Goal: Obtain resource: Obtain resource

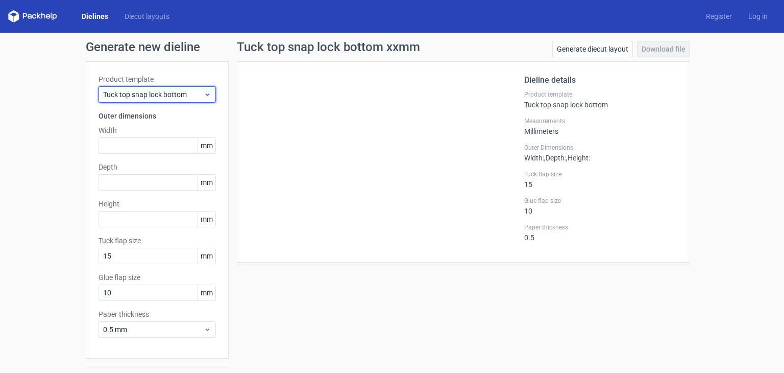
click at [205, 97] on icon at bounding box center [208, 94] width 8 height 8
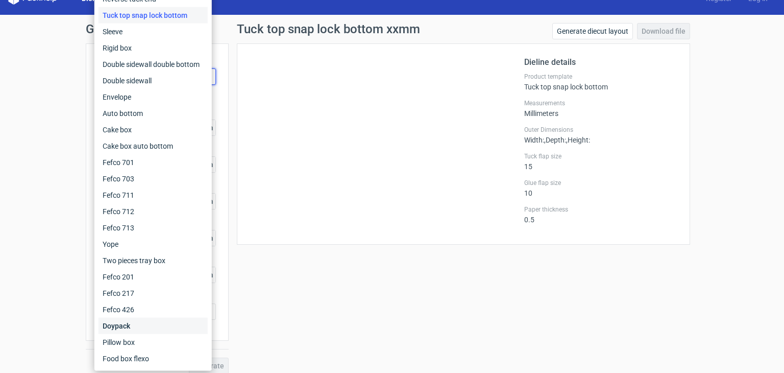
scroll to position [27, 0]
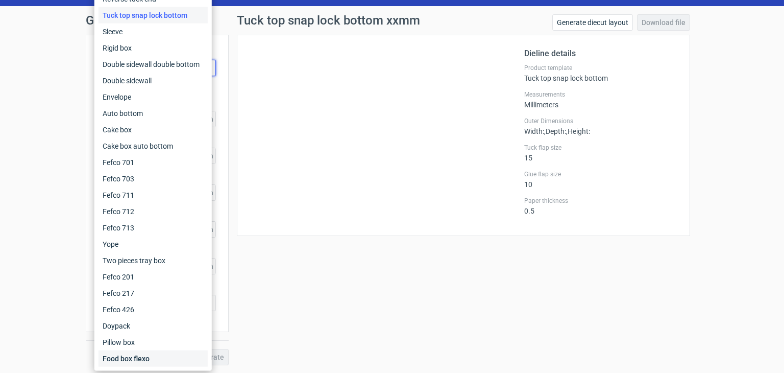
click at [143, 357] on div "Food box flexo" at bounding box center [153, 358] width 109 height 16
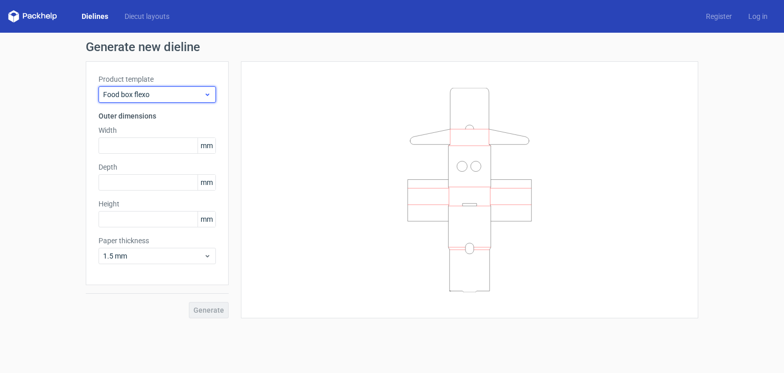
click at [206, 94] on use at bounding box center [208, 94] width 4 height 3
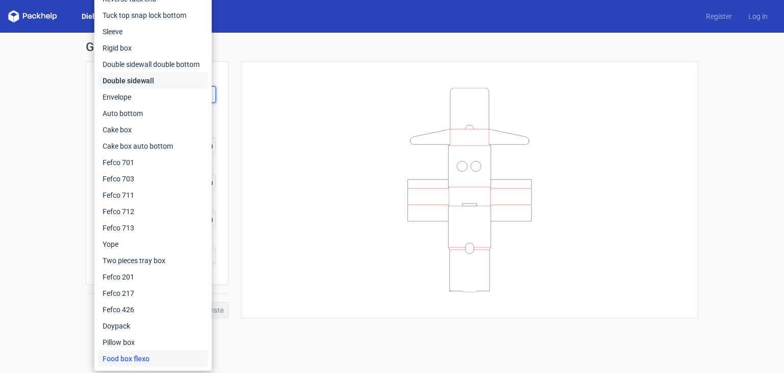
click at [145, 79] on div "Double sidewall" at bounding box center [153, 81] width 109 height 16
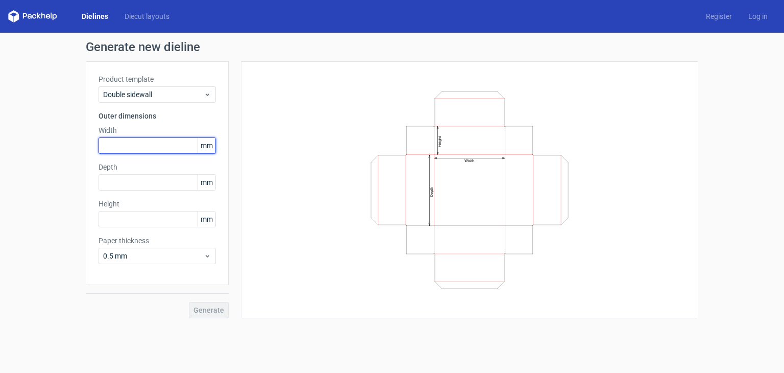
click at [162, 146] on input "text" at bounding box center [157, 145] width 117 height 16
type input "65"
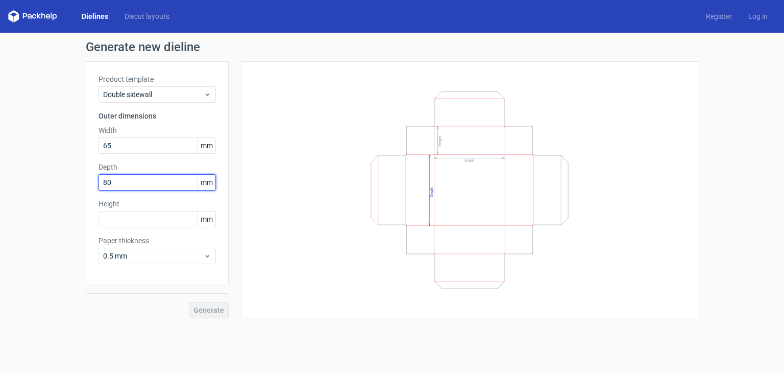
type input "80"
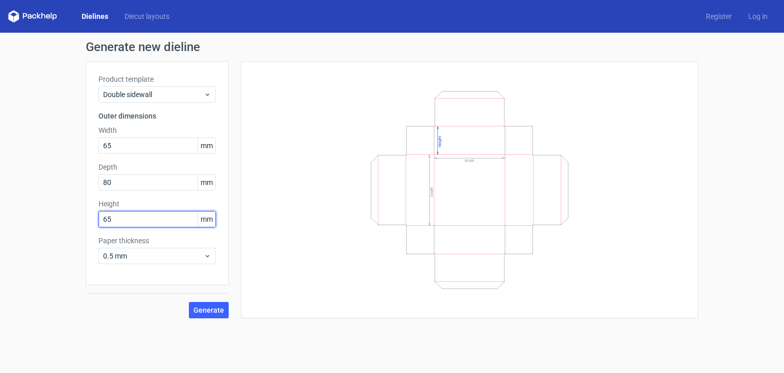
type input "65"
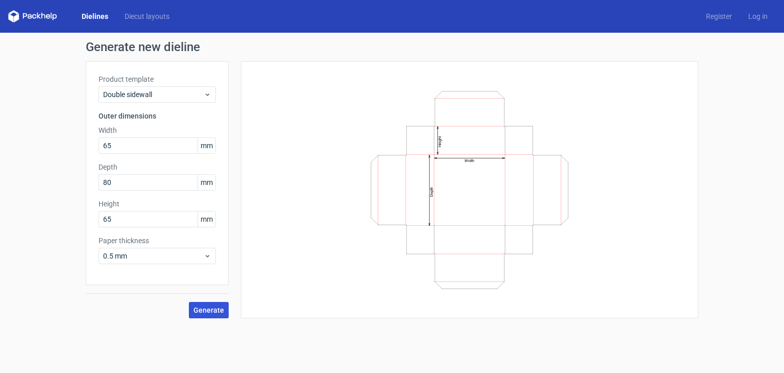
click at [204, 311] on span "Generate" at bounding box center [209, 309] width 31 height 7
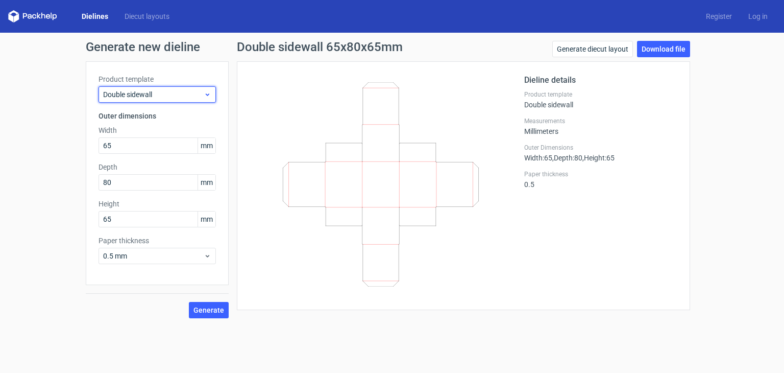
click at [207, 95] on use at bounding box center [208, 94] width 4 height 3
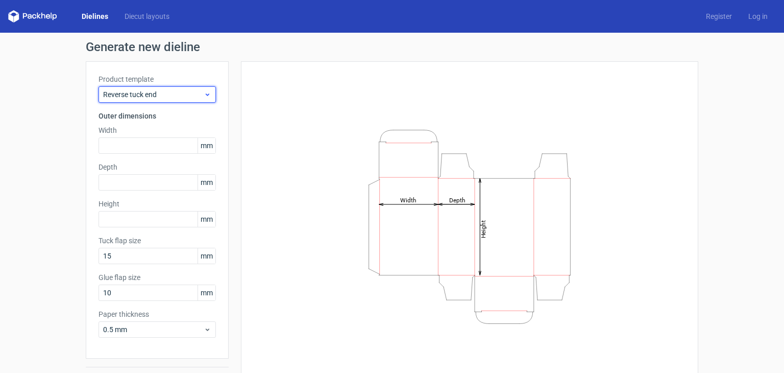
click at [206, 94] on icon at bounding box center [208, 94] width 8 height 8
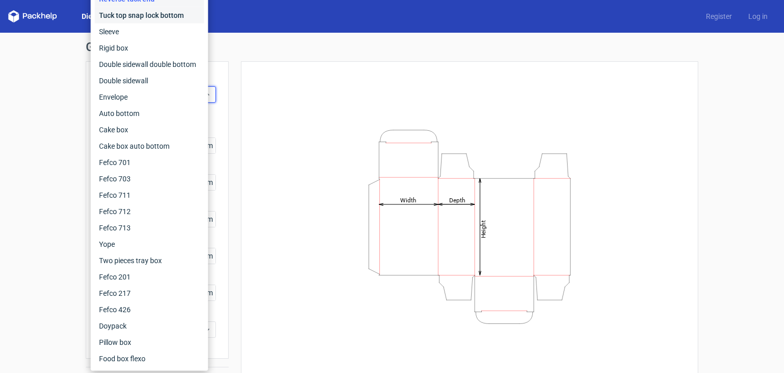
click at [170, 17] on div "Tuck top snap lock bottom" at bounding box center [149, 15] width 109 height 16
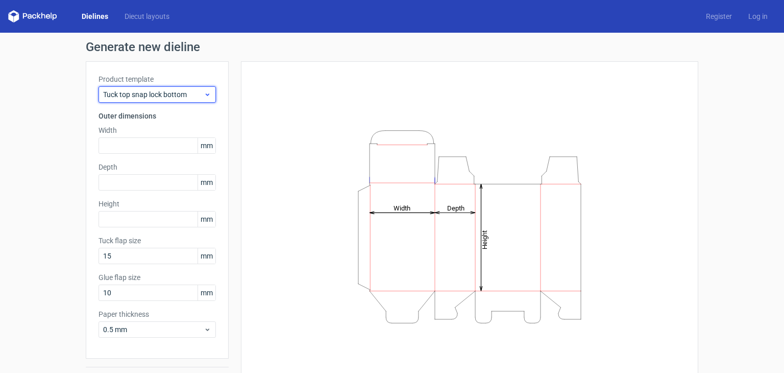
click at [204, 98] on icon at bounding box center [208, 94] width 8 height 8
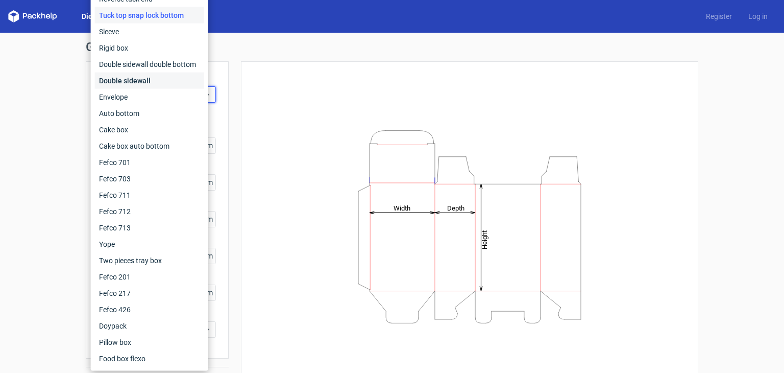
click at [153, 74] on div "Double sidewall" at bounding box center [149, 81] width 109 height 16
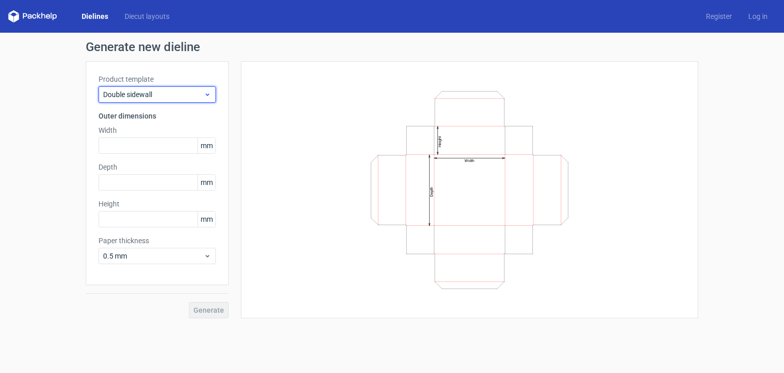
click at [210, 97] on icon at bounding box center [208, 94] width 8 height 8
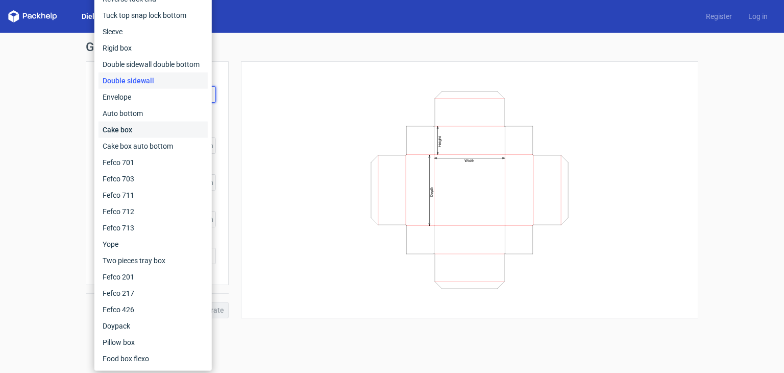
click at [190, 128] on div "Cake box" at bounding box center [153, 130] width 109 height 16
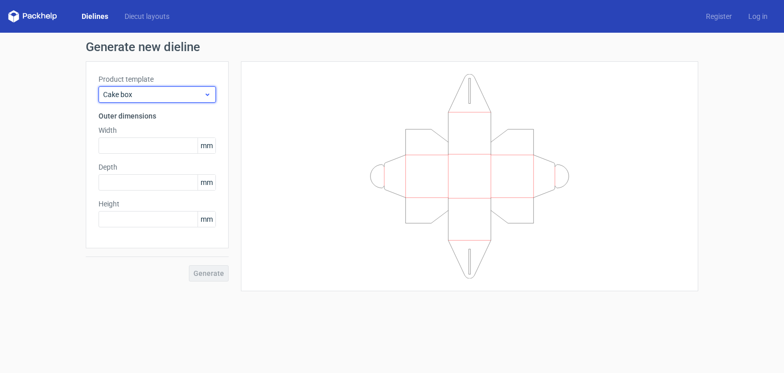
click at [211, 92] on icon at bounding box center [208, 94] width 8 height 8
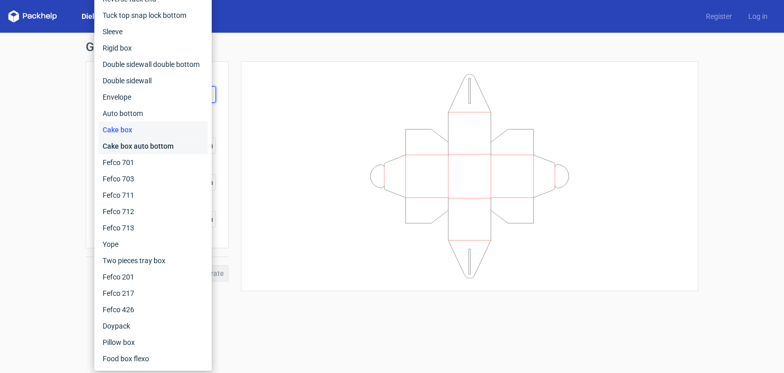
click at [191, 147] on div "Cake box auto bottom" at bounding box center [153, 146] width 109 height 16
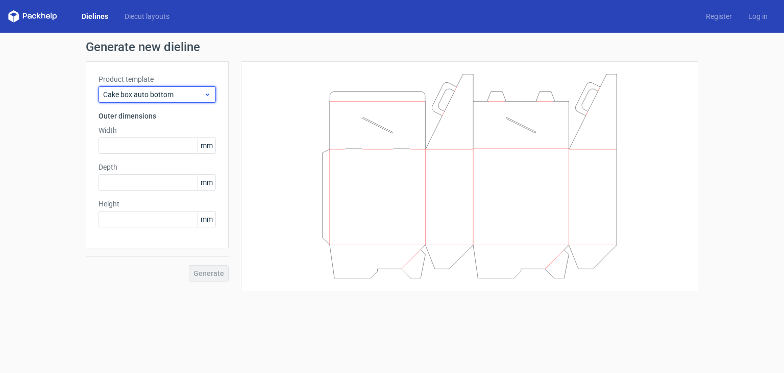
click at [208, 90] on icon at bounding box center [208, 94] width 8 height 8
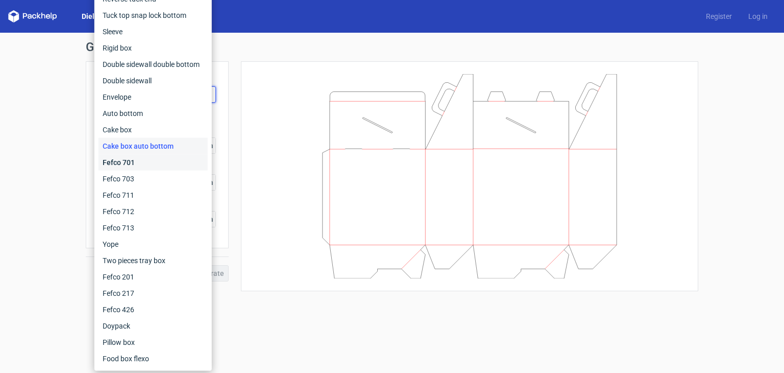
click at [181, 162] on div "Fefco 701" at bounding box center [153, 162] width 109 height 16
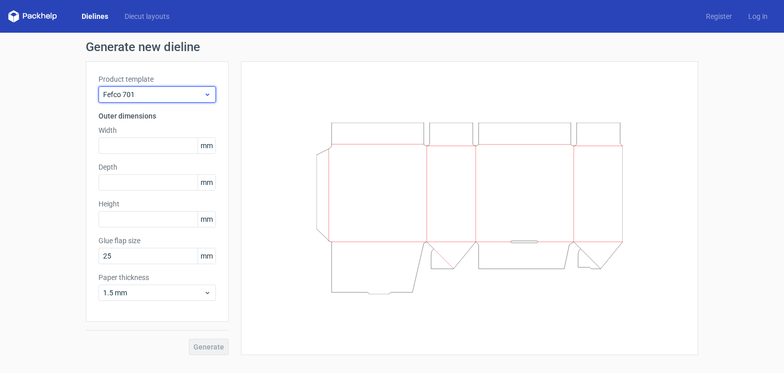
click at [203, 94] on span "Fefco 701" at bounding box center [153, 94] width 101 height 10
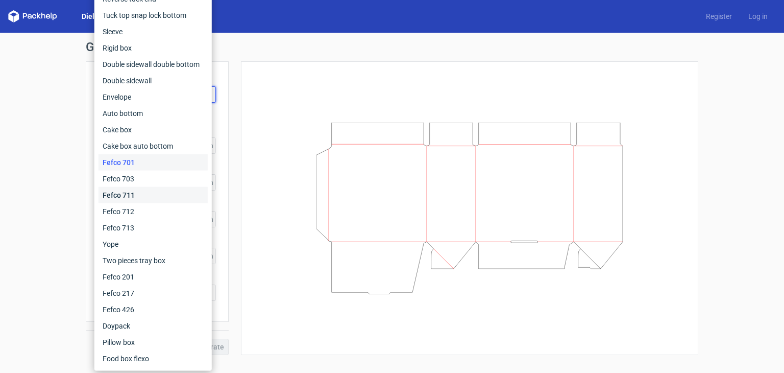
click at [159, 196] on div "Fefco 711" at bounding box center [153, 195] width 109 height 16
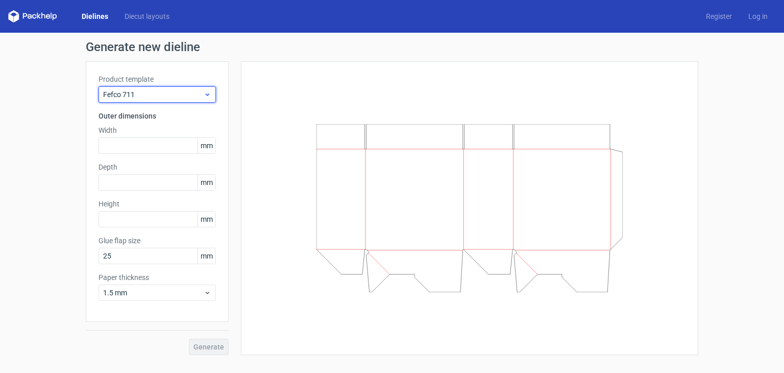
click at [210, 96] on icon at bounding box center [208, 94] width 8 height 8
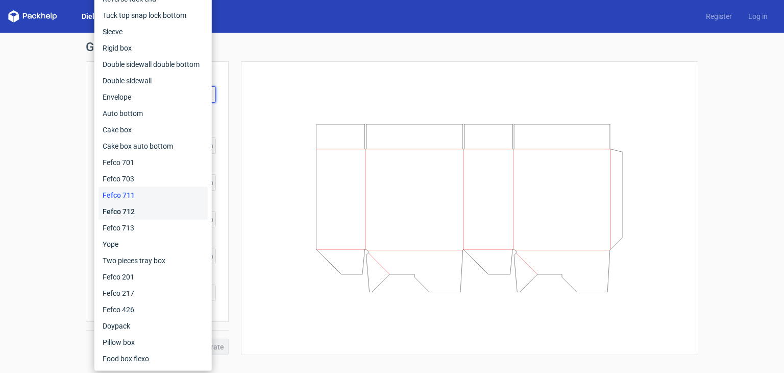
click at [160, 219] on div "Fefco 712" at bounding box center [153, 211] width 109 height 16
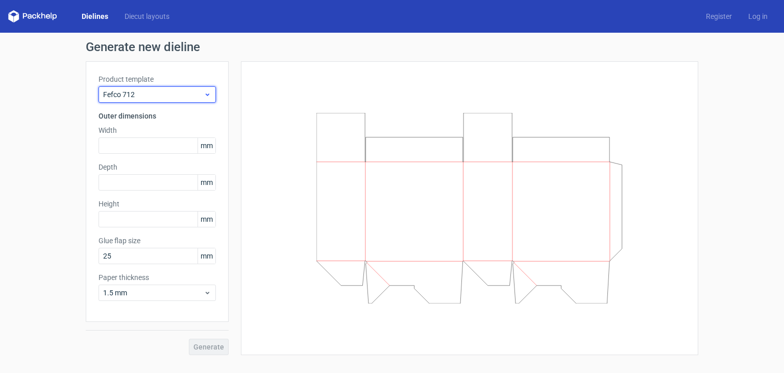
click at [205, 100] on div "Fefco 712" at bounding box center [157, 94] width 117 height 16
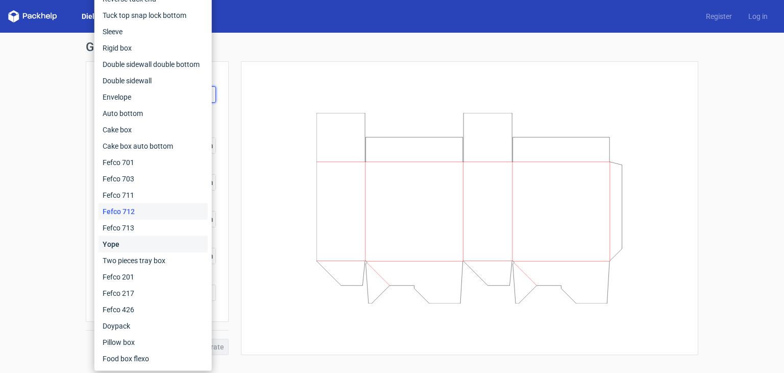
click at [165, 238] on div "Yope" at bounding box center [153, 244] width 109 height 16
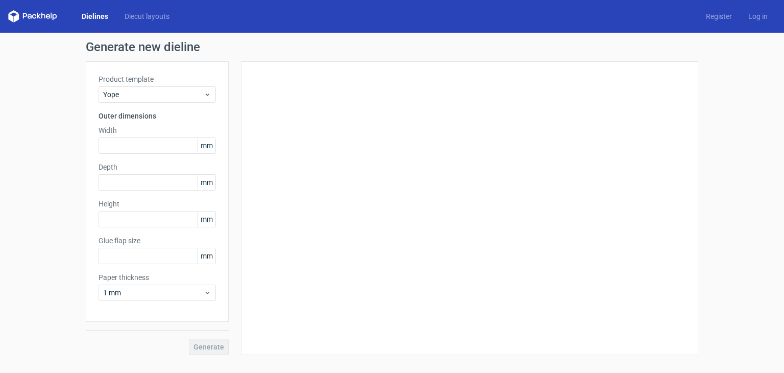
type input "17"
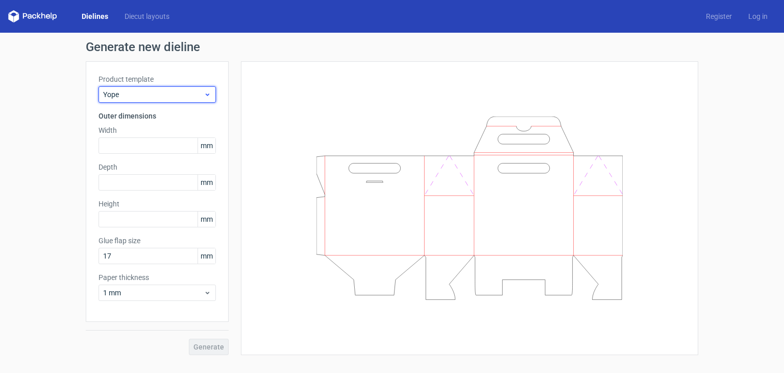
click at [206, 89] on div "Yope" at bounding box center [157, 94] width 117 height 16
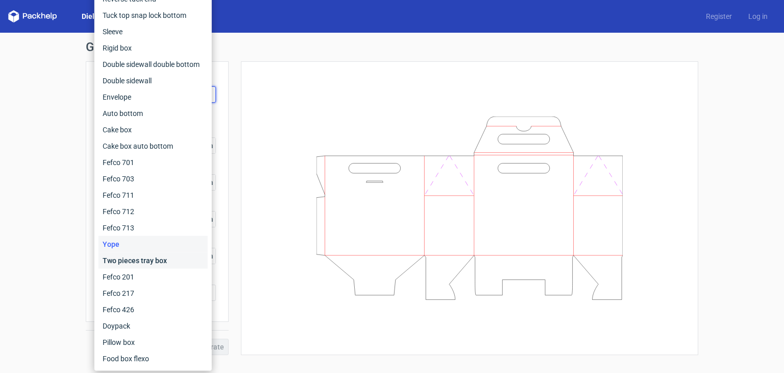
click at [155, 261] on div "Two pieces tray box" at bounding box center [153, 260] width 109 height 16
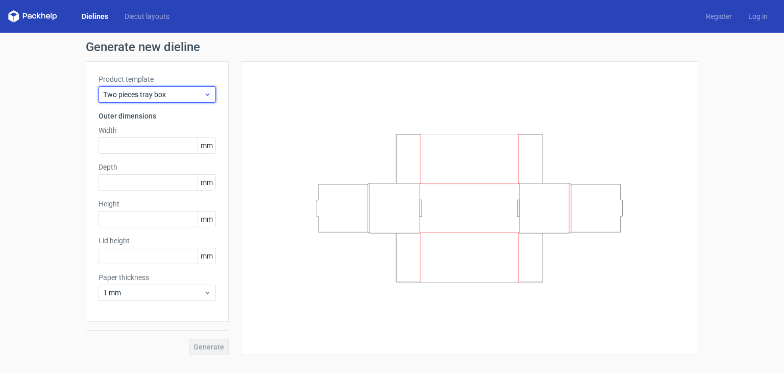
click at [208, 94] on icon at bounding box center [208, 94] width 8 height 8
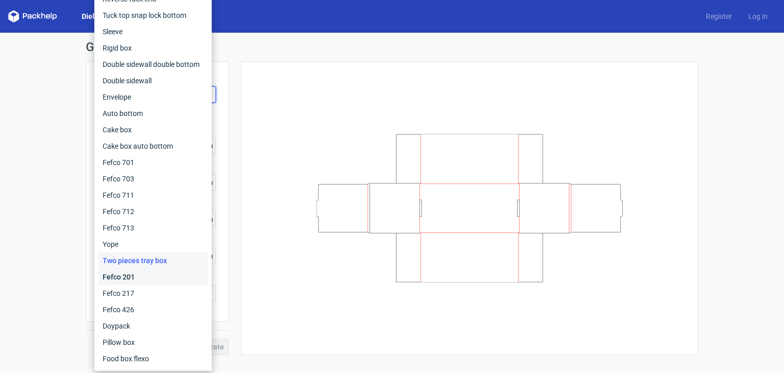
click at [153, 280] on div "Fefco 201" at bounding box center [153, 277] width 109 height 16
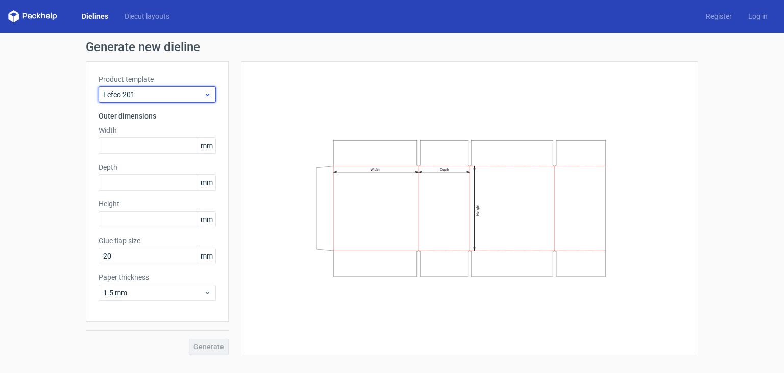
click at [208, 92] on icon at bounding box center [208, 94] width 8 height 8
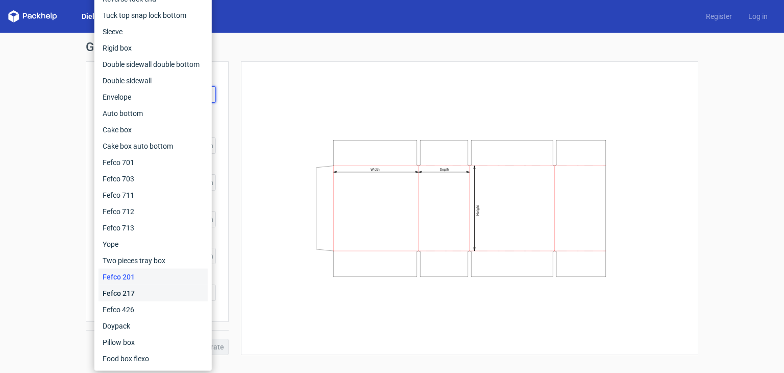
click at [150, 293] on div "Fefco 217" at bounding box center [153, 293] width 109 height 16
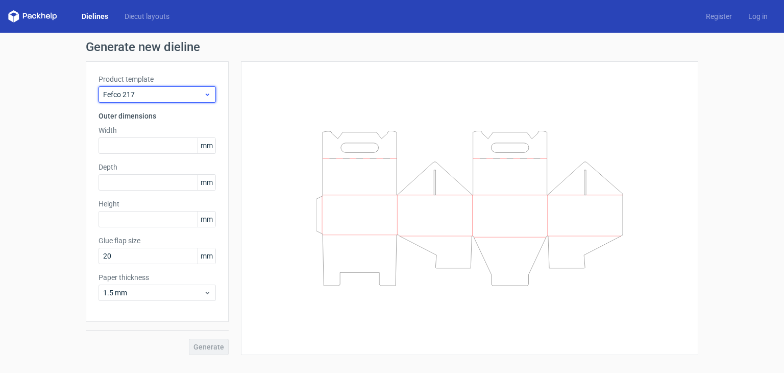
click at [207, 92] on icon at bounding box center [208, 94] width 8 height 8
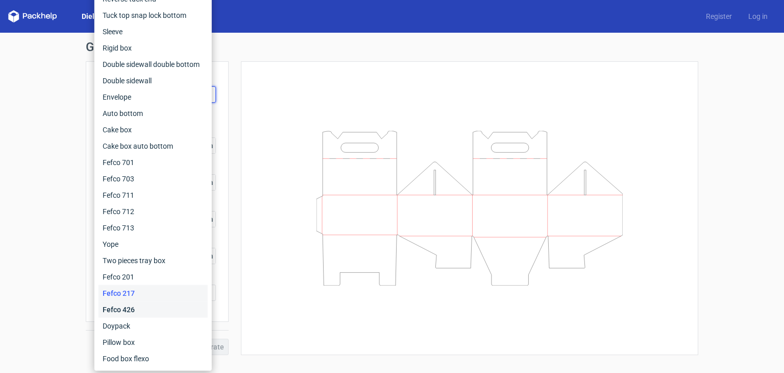
click at [139, 312] on div "Fefco 426" at bounding box center [153, 309] width 109 height 16
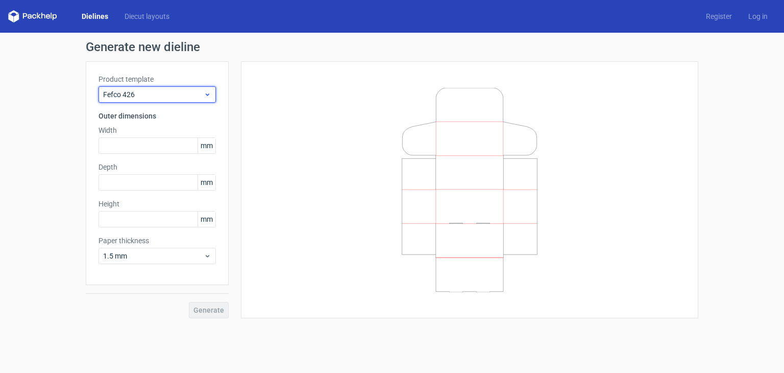
click at [205, 92] on icon at bounding box center [208, 94] width 8 height 8
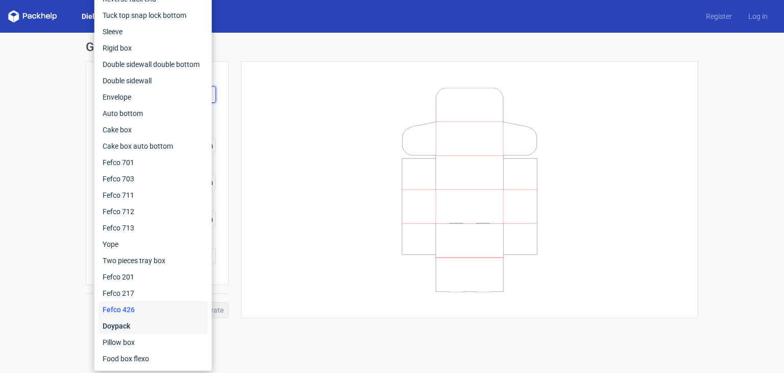
click at [136, 327] on div "Doypack" at bounding box center [153, 326] width 109 height 16
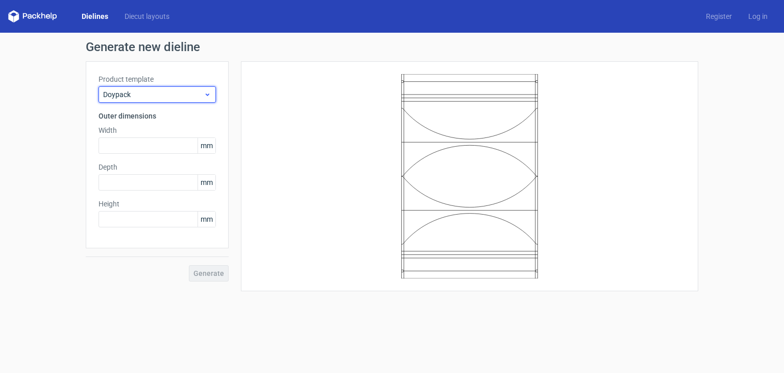
click at [210, 92] on icon at bounding box center [208, 94] width 8 height 8
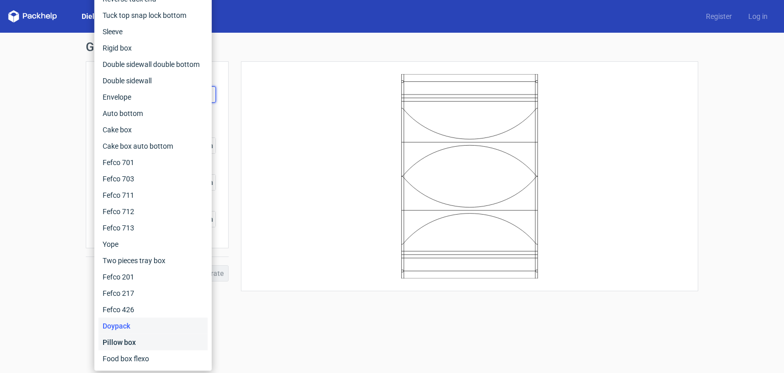
click at [134, 342] on div "Pillow box" at bounding box center [153, 342] width 109 height 16
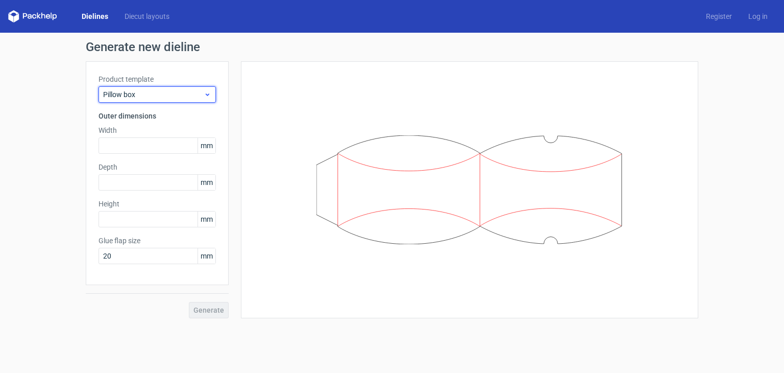
click at [204, 98] on icon at bounding box center [208, 94] width 8 height 8
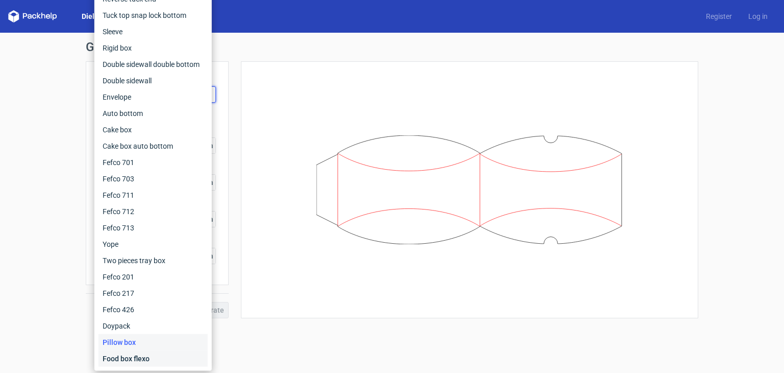
click at [128, 356] on div "Food box flexo" at bounding box center [153, 358] width 109 height 16
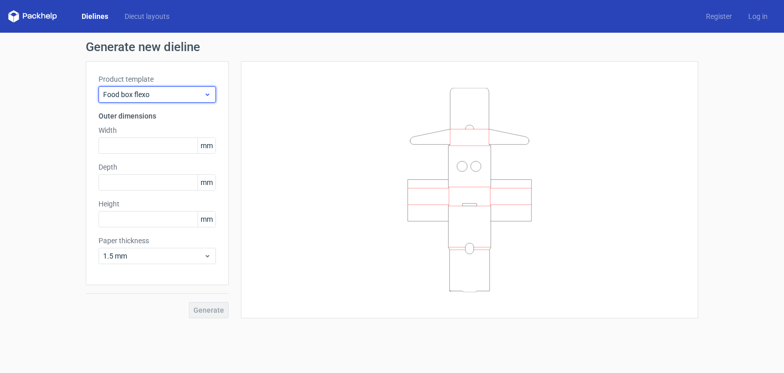
click at [213, 92] on div "Food box flexo" at bounding box center [157, 94] width 117 height 16
